Goal: Task Accomplishment & Management: Manage account settings

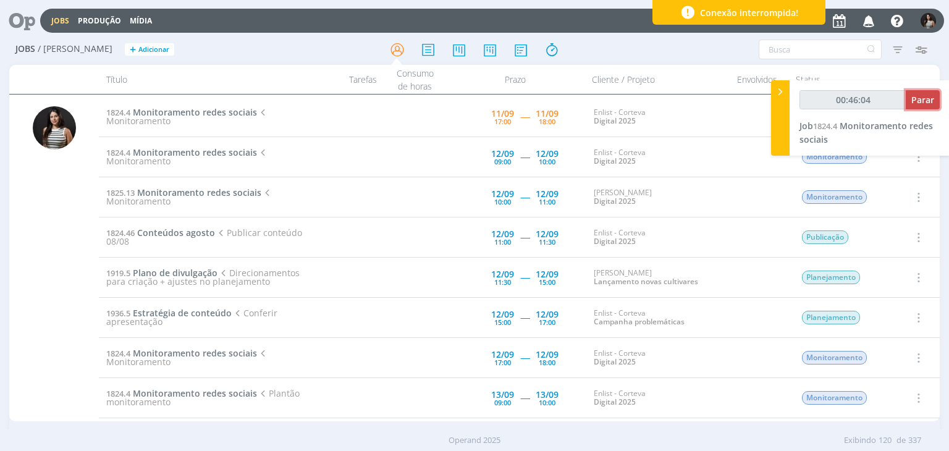
click at [917, 99] on span "Parar" at bounding box center [922, 100] width 23 height 12
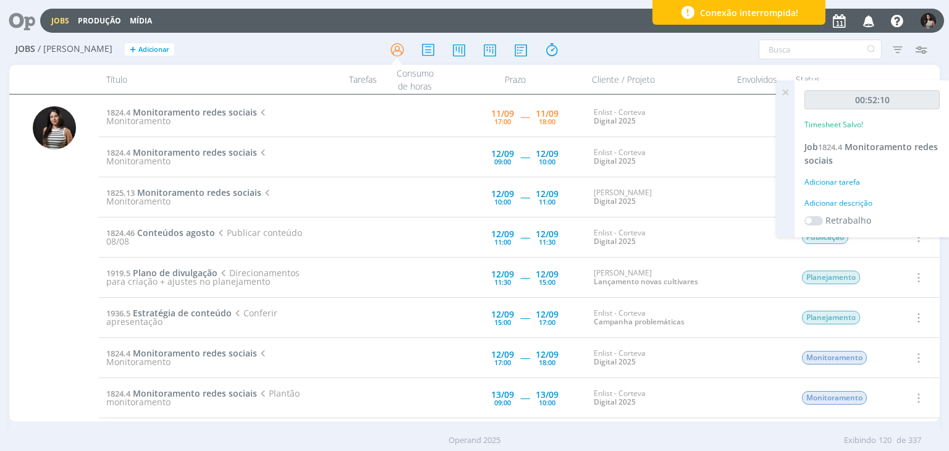
type input "00:53:00"
click at [788, 95] on icon at bounding box center [785, 92] width 22 height 24
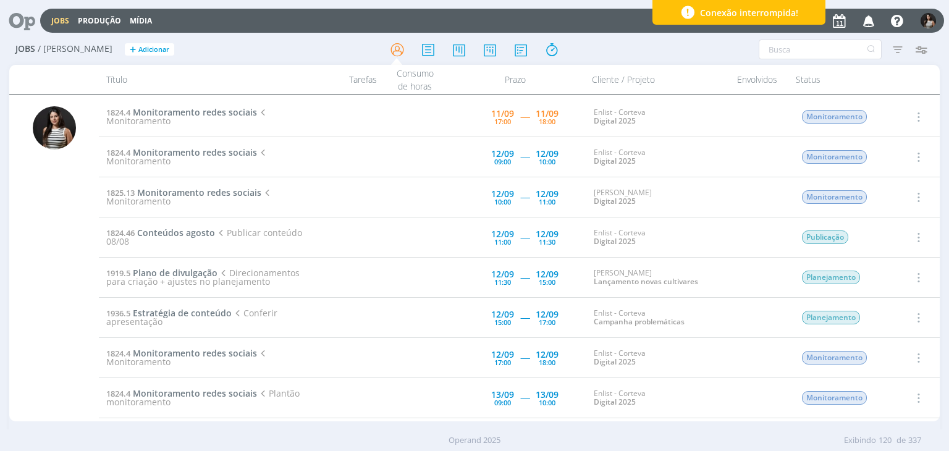
click at [917, 112] on icon "button" at bounding box center [918, 116] width 14 height 15
click at [887, 156] on link "Concluir" at bounding box center [883, 158] width 98 height 20
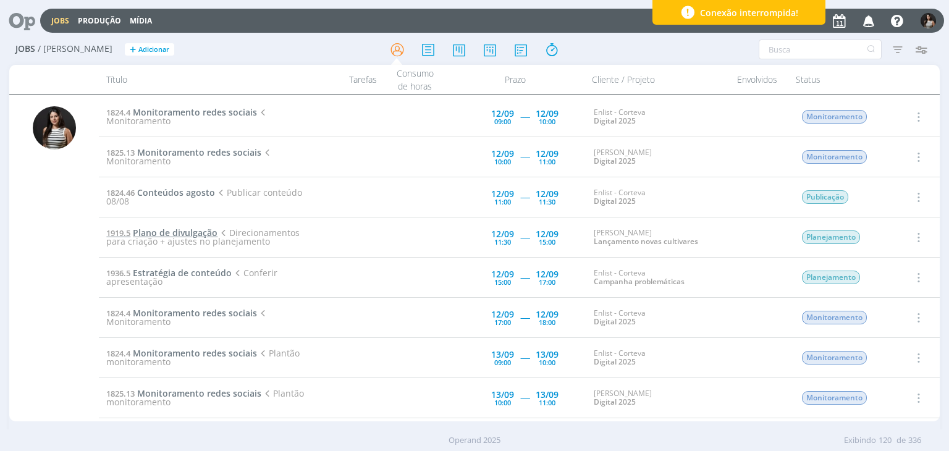
click at [184, 230] on span "Plano de divulgação" at bounding box center [175, 233] width 85 height 12
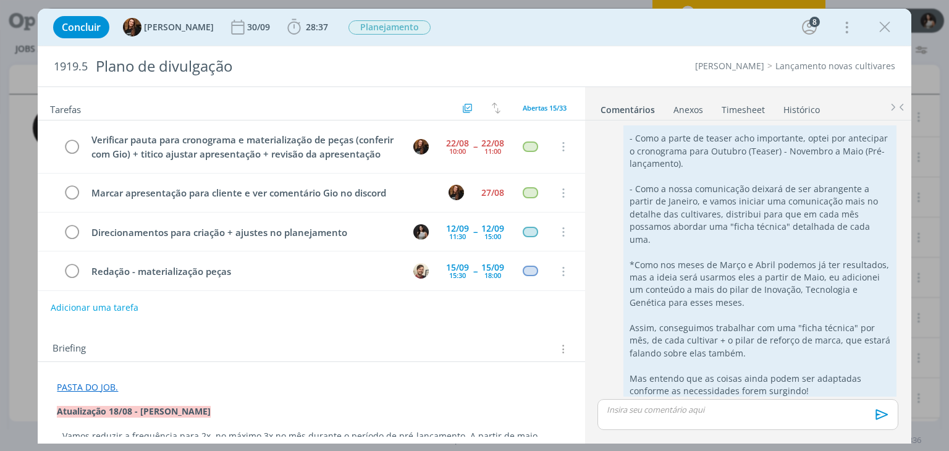
scroll to position [66, 0]
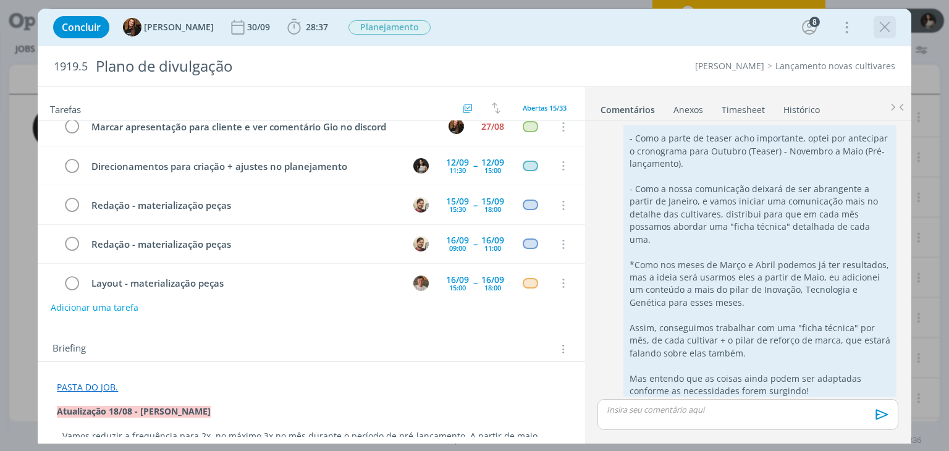
click at [887, 28] on icon "dialog" at bounding box center [885, 27] width 19 height 19
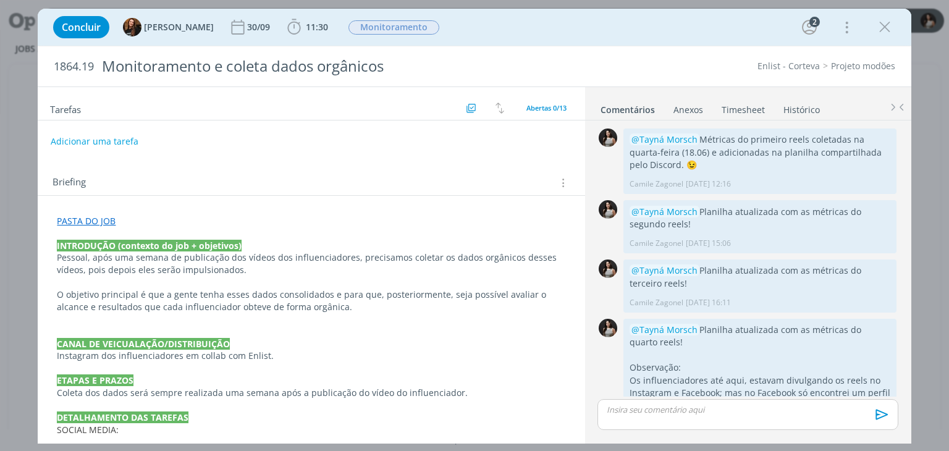
scroll to position [681, 0]
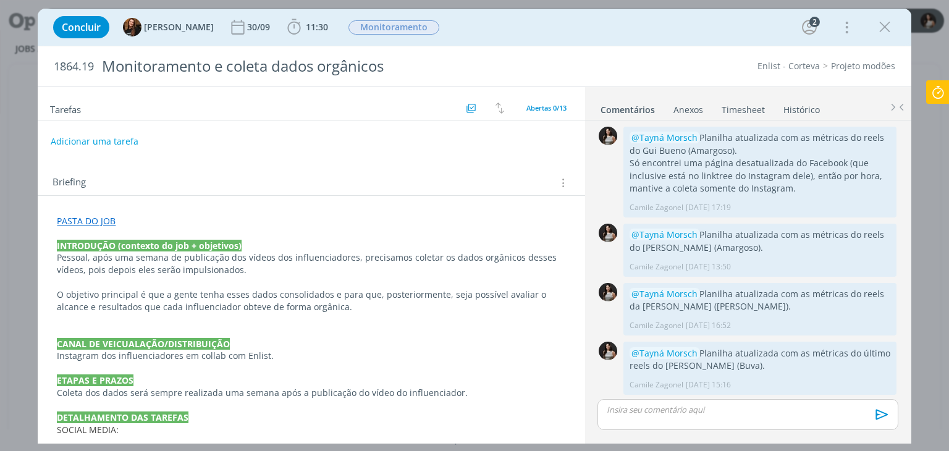
click at [99, 221] on link "PASTA DO JOB" at bounding box center [86, 221] width 59 height 12
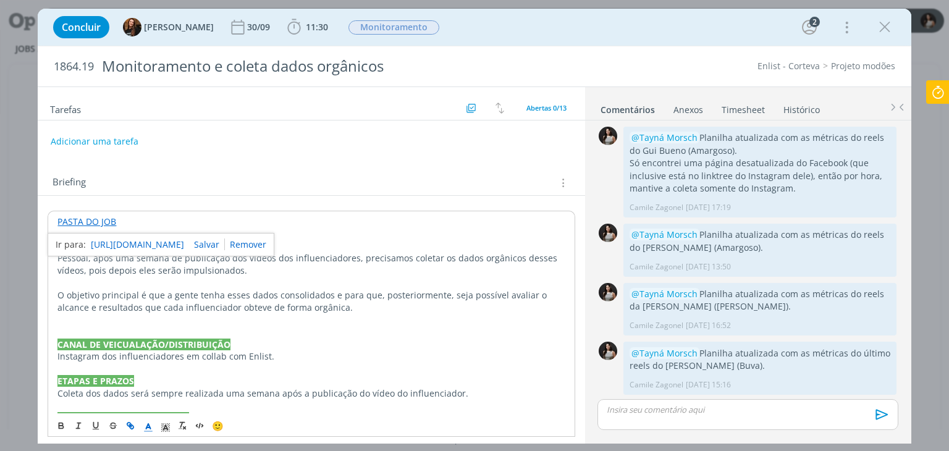
click at [137, 243] on link "https://sobeae.sharepoint.com/:f:/s/SOBEAE/EnfPrw8WD9lMl14HsPYzA_EB2xk8wZsJoH9P…" at bounding box center [137, 245] width 93 height 16
click at [659, 406] on p "dialog" at bounding box center [747, 409] width 281 height 11
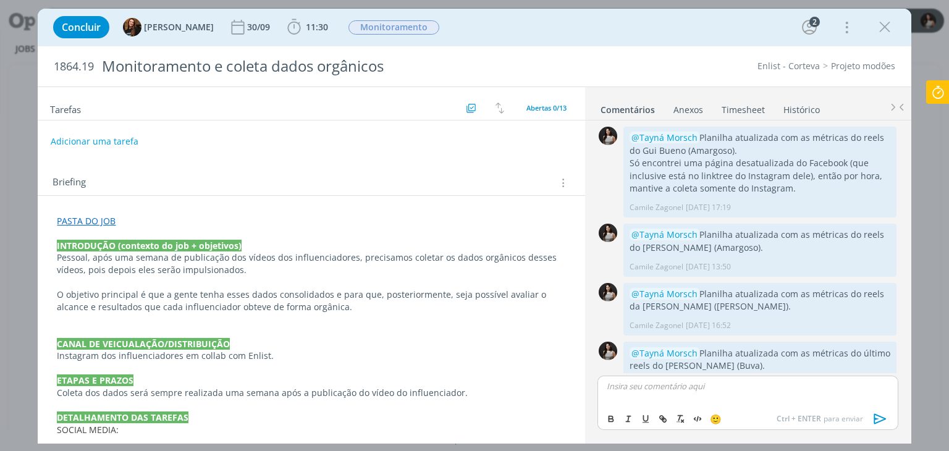
scroll to position [704, 0]
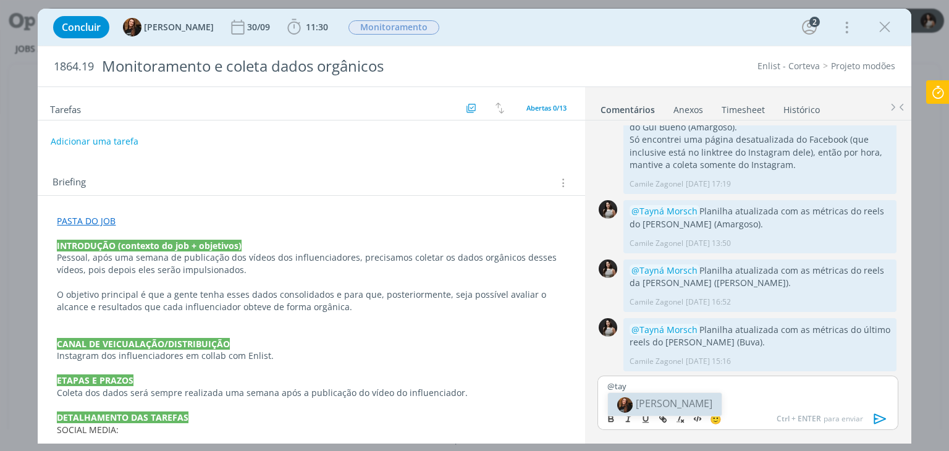
click at [656, 395] on li "[PERSON_NAME]" at bounding box center [665, 404] width 114 height 22
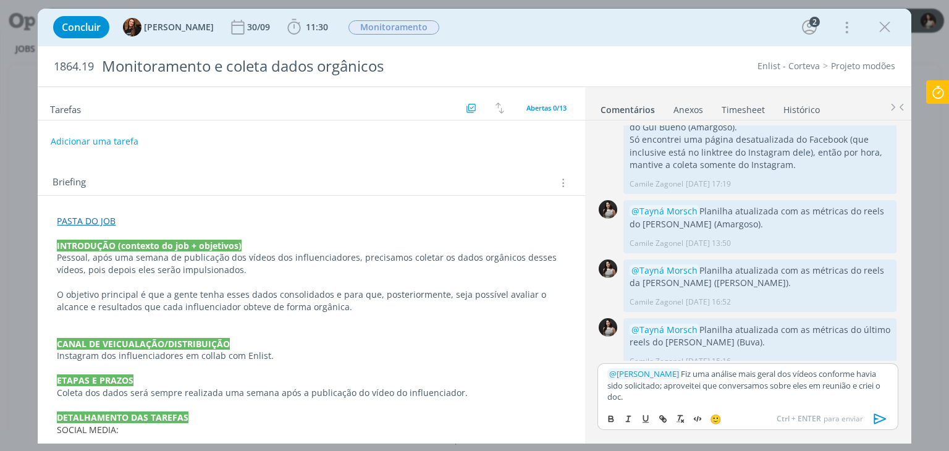
scroll to position [717, 0]
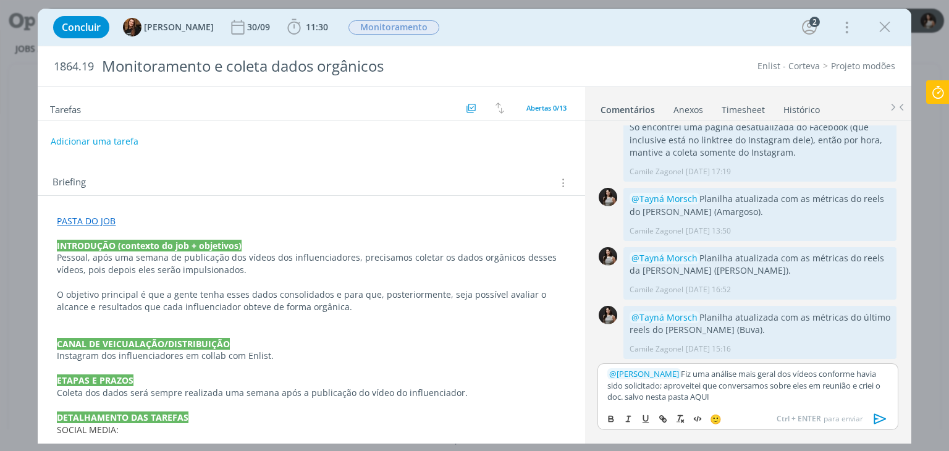
drag, startPoint x: 719, startPoint y: 398, endPoint x: 691, endPoint y: 399, distance: 28.4
click at [691, 399] on p "﻿ @ Tayná Morsch ﻿ Fiz uma análise mais geral dos vídeos conforme havia sido so…" at bounding box center [747, 385] width 281 height 34
click at [611, 418] on icon "dialog" at bounding box center [611, 419] width 10 height 10
click at [659, 418] on icon "dialog" at bounding box center [663, 419] width 10 height 10
type input "AQUI"
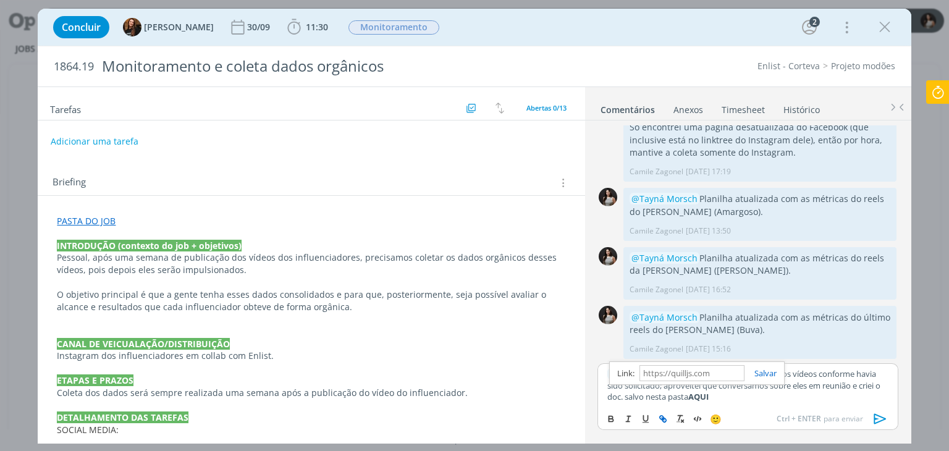
paste input "https://sobeae.sharepoint.com/:f:/s/SOBEAE/EkHh6gDR5eVCjGJ3uHzdkBEBog7JO3LV3TcK…"
type input "https://sobeae.sharepoint.com/:f:/s/SOBEAE/EkHh6gDR5eVCjGJ3uHzdkBEBog7JO3LV3TcK…"
click at [764, 370] on link "dialog" at bounding box center [761, 373] width 32 height 11
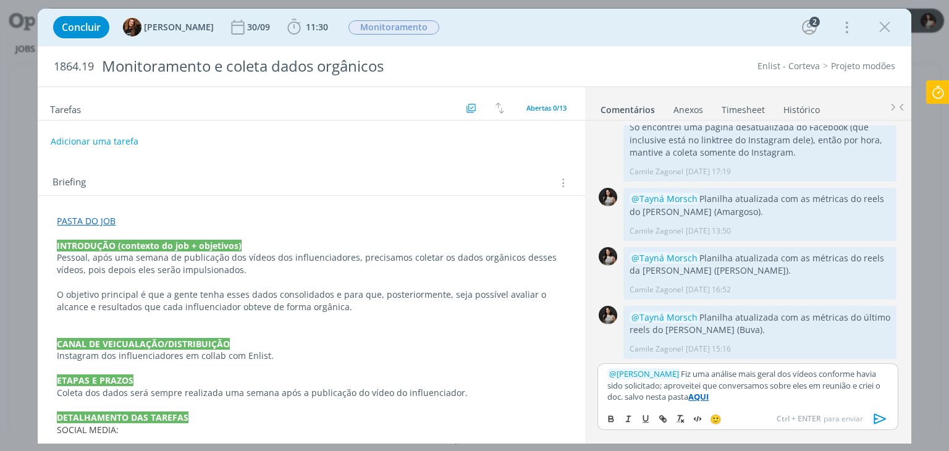
click at [879, 418] on icon "dialog" at bounding box center [880, 419] width 19 height 19
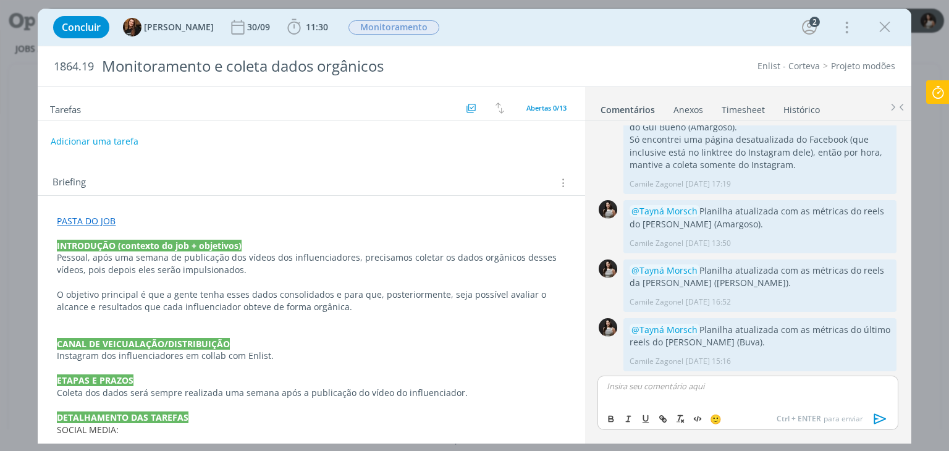
scroll to position [776, 0]
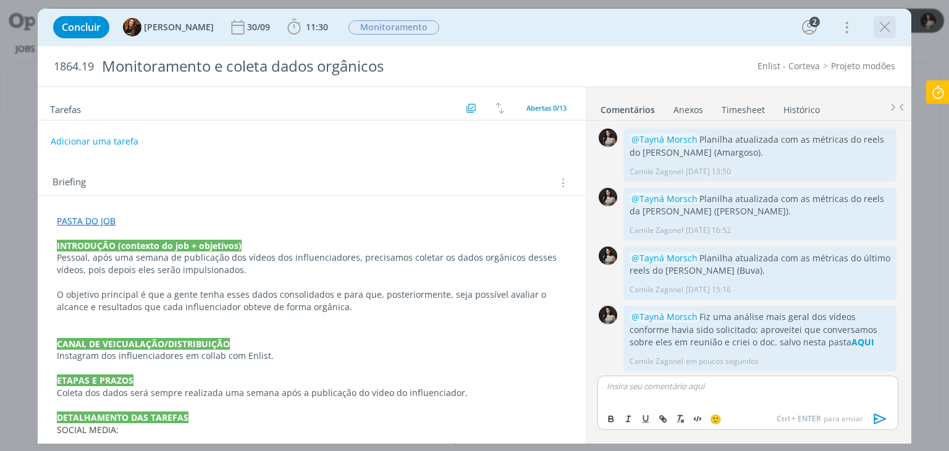
click at [880, 28] on icon "dialog" at bounding box center [885, 27] width 19 height 19
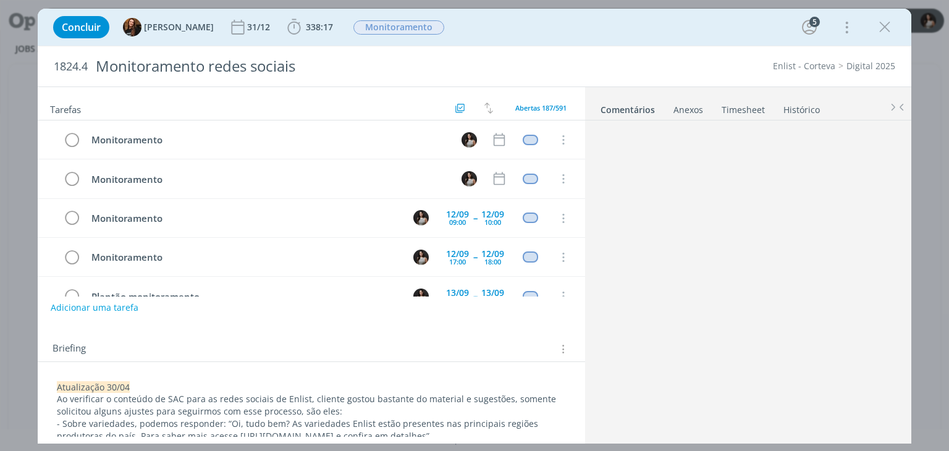
scroll to position [420, 0]
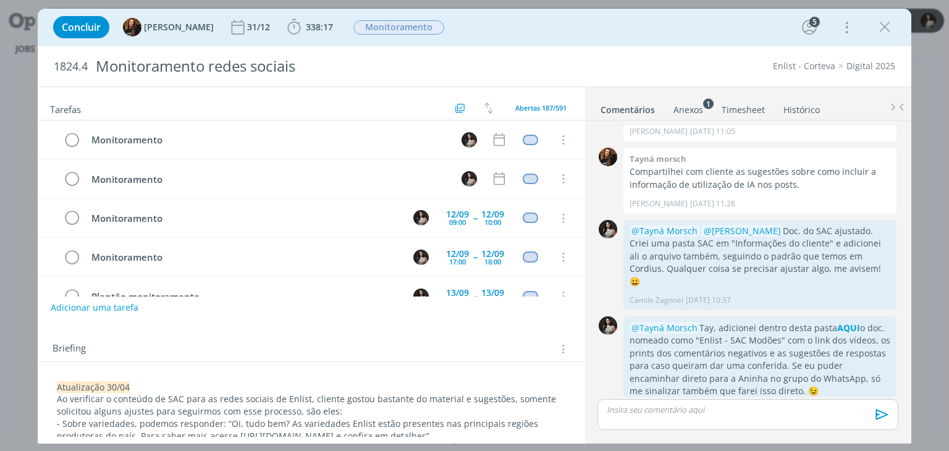
click at [740, 109] on link "Timesheet" at bounding box center [743, 107] width 44 height 18
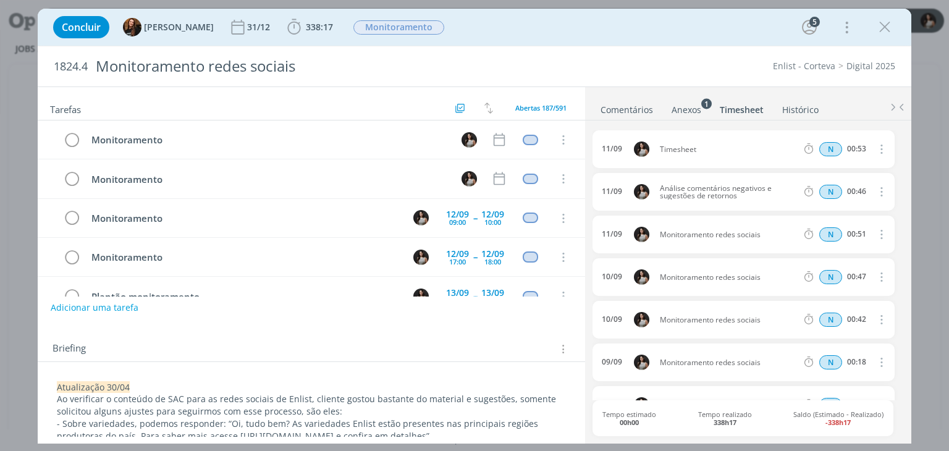
click at [881, 146] on icon "dialog" at bounding box center [881, 149] width 14 height 15
click at [855, 186] on link "Editar" at bounding box center [846, 190] width 98 height 20
drag, startPoint x: 712, startPoint y: 149, endPoint x: 635, endPoint y: 158, distance: 77.7
click at [635, 158] on div "[DATE] 17:59 Timesheet Selecione a tarefa N 00:53" at bounding box center [744, 149] width 302 height 38
click at [657, 96] on ul "Comentários Anexos 1 Timesheet Histórico" at bounding box center [748, 103] width 326 height 33
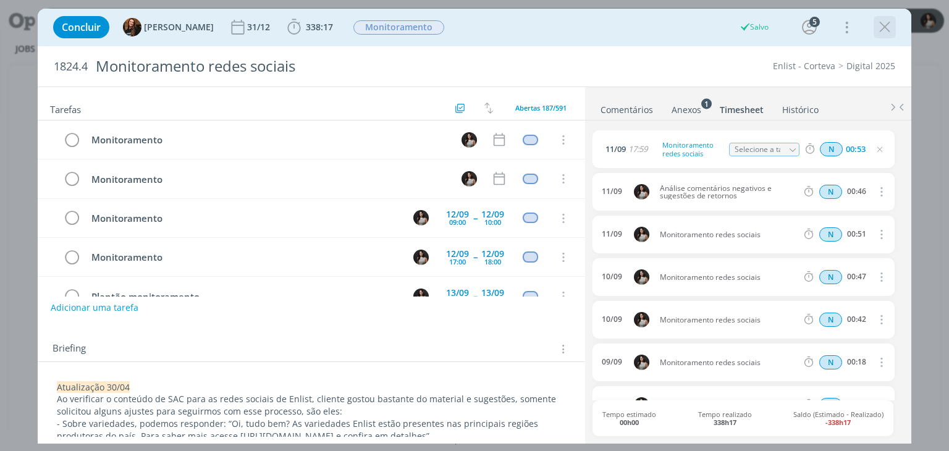
click at [887, 32] on icon "dialog" at bounding box center [885, 27] width 19 height 19
